Goal: Transaction & Acquisition: Purchase product/service

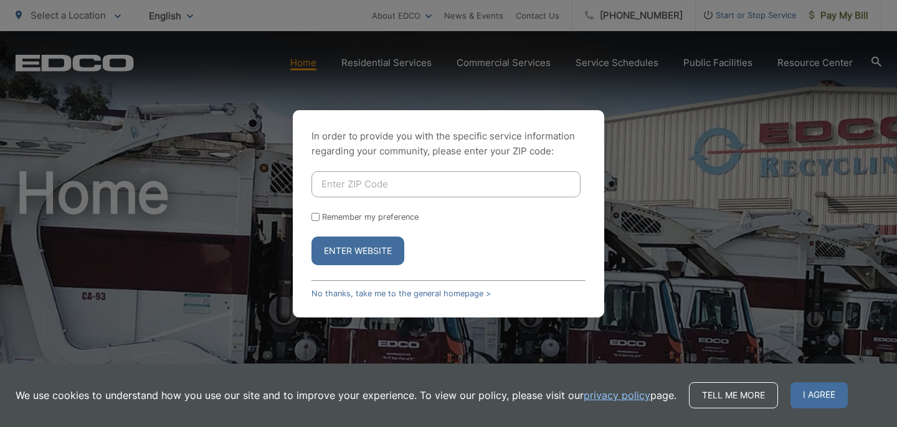
click at [330, 189] on input "Enter ZIP Code" at bounding box center [446, 184] width 269 height 26
type input "92019"
click at [318, 219] on input "Remember my preference" at bounding box center [316, 217] width 8 height 8
checkbox input "true"
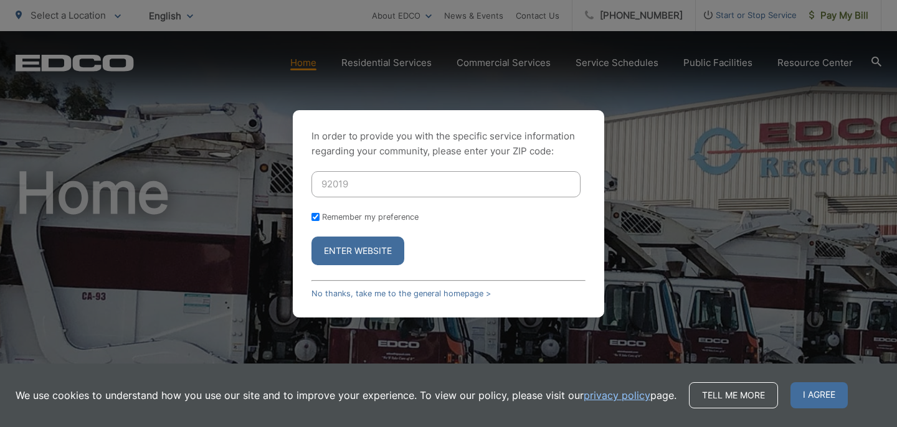
click at [361, 256] on button "Enter Website" at bounding box center [358, 251] width 93 height 29
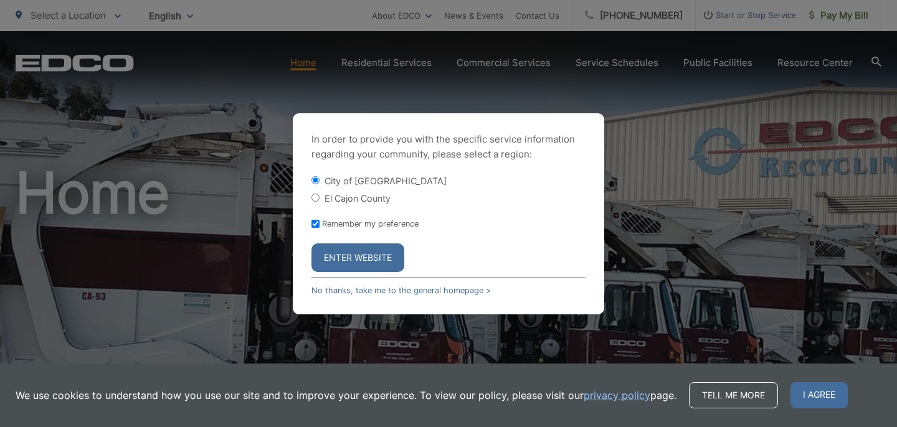
click at [364, 257] on button "Enter Website" at bounding box center [358, 258] width 93 height 29
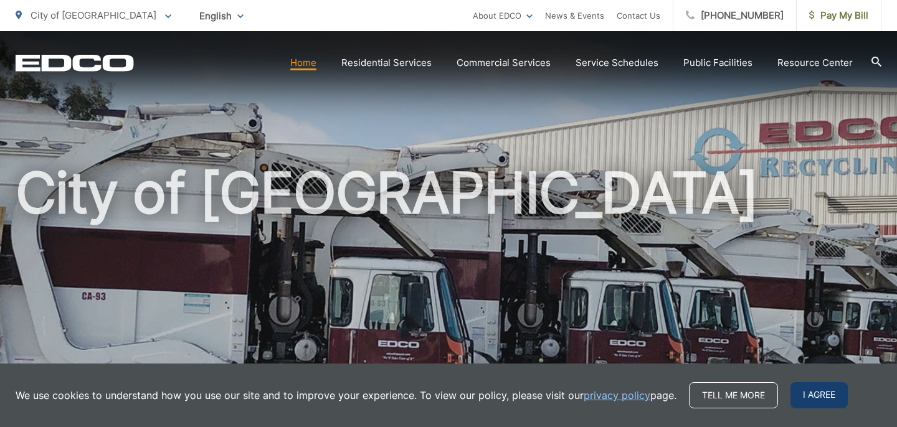
click at [812, 398] on span "I agree" at bounding box center [819, 396] width 57 height 26
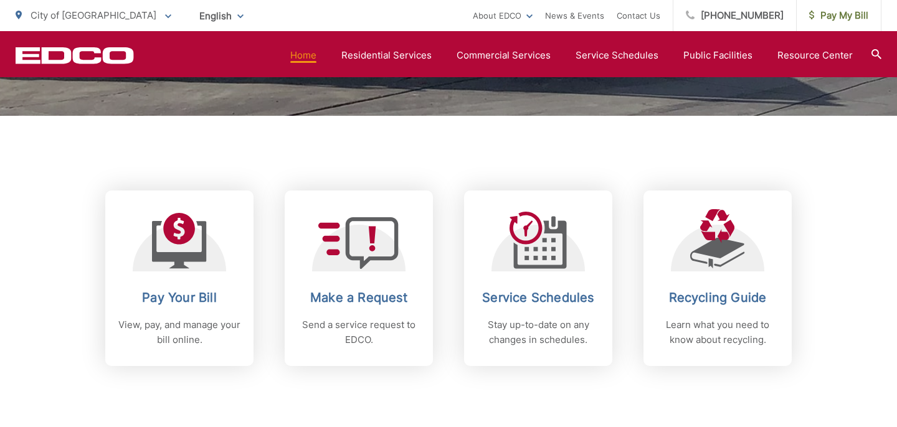
scroll to position [447, 0]
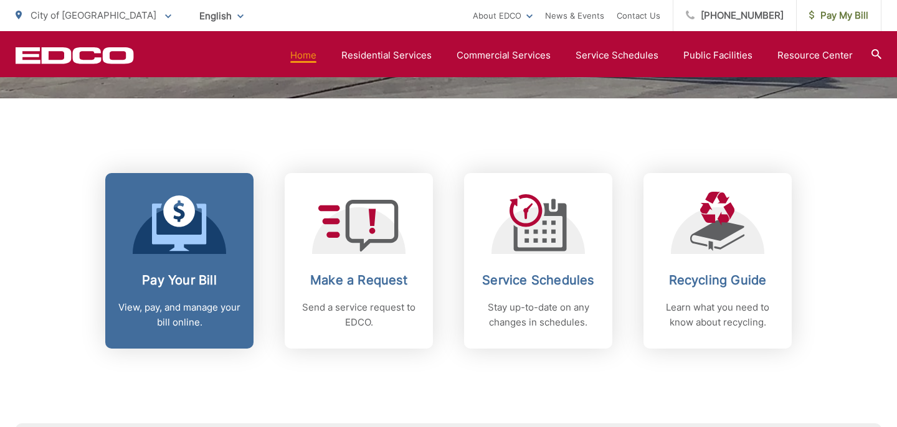
click at [198, 280] on h2 "Pay Your Bill" at bounding box center [179, 280] width 123 height 15
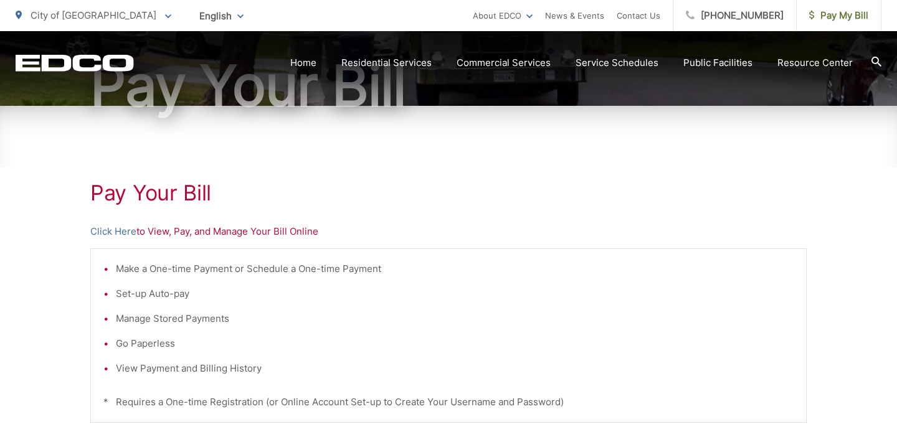
scroll to position [144, 0]
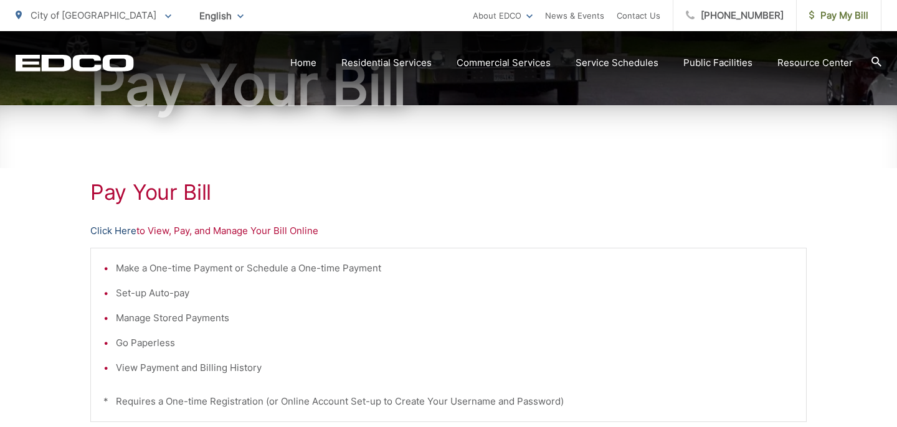
click at [123, 235] on link "Click Here" at bounding box center [113, 231] width 46 height 15
